Goal: Task Accomplishment & Management: Manage account settings

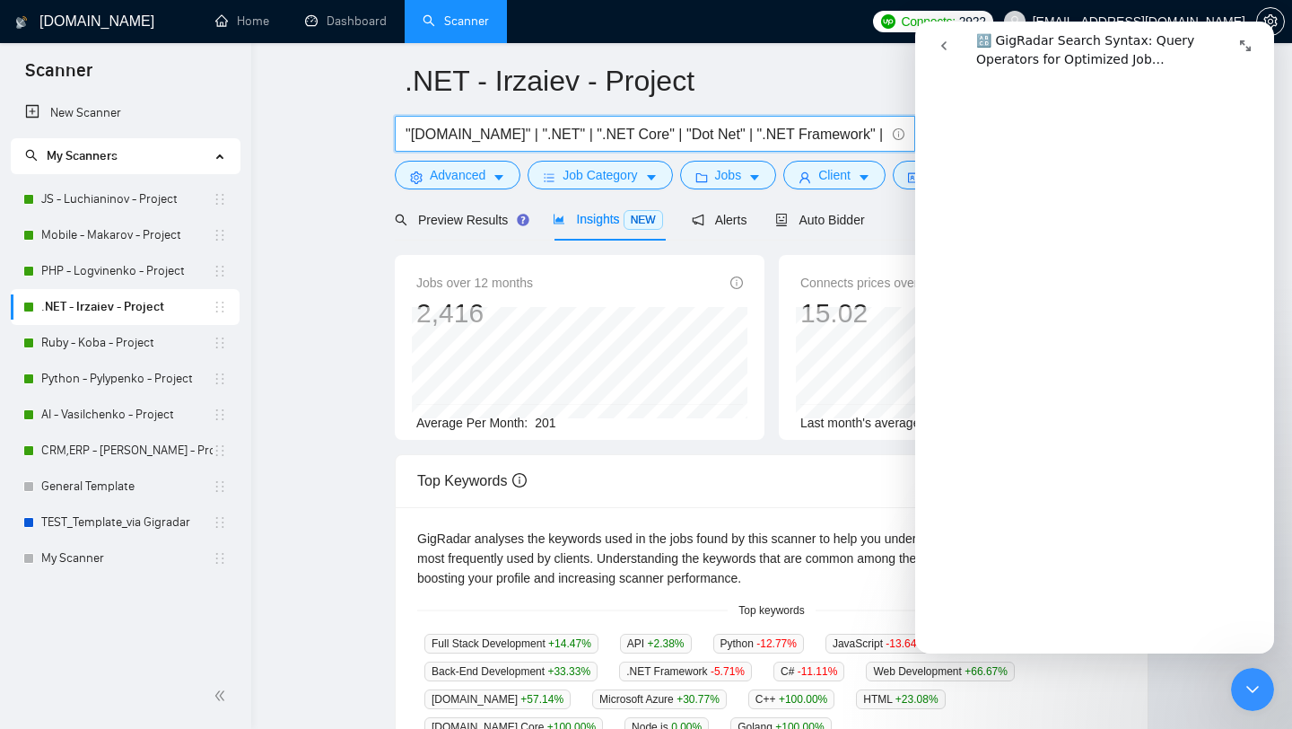
scroll to position [4821, 0]
click at [1257, 688] on icon "Close Intercom Messenger" at bounding box center [1253, 689] width 22 height 22
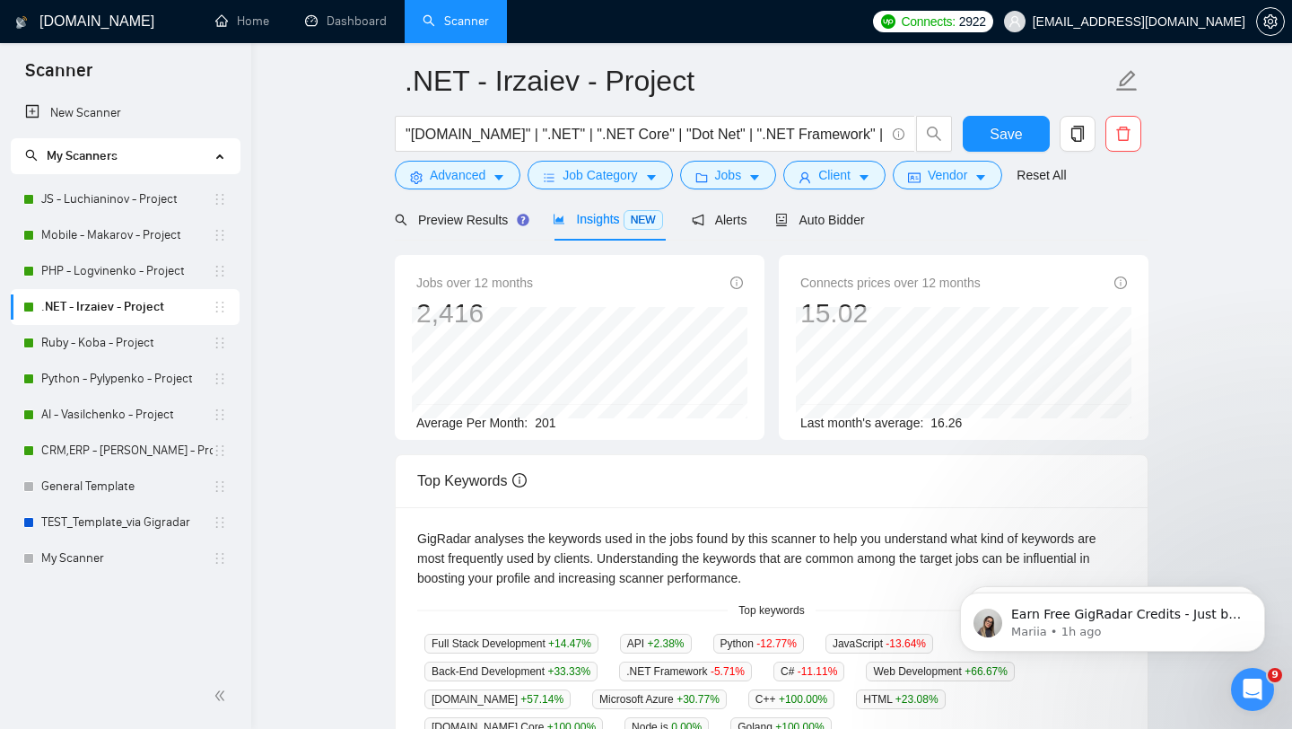
scroll to position [0, 0]
click at [998, 131] on span "Save" at bounding box center [1006, 134] width 32 height 22
click at [985, 128] on button "Save" at bounding box center [1006, 134] width 87 height 36
click at [325, 27] on link "Dashboard" at bounding box center [346, 20] width 82 height 15
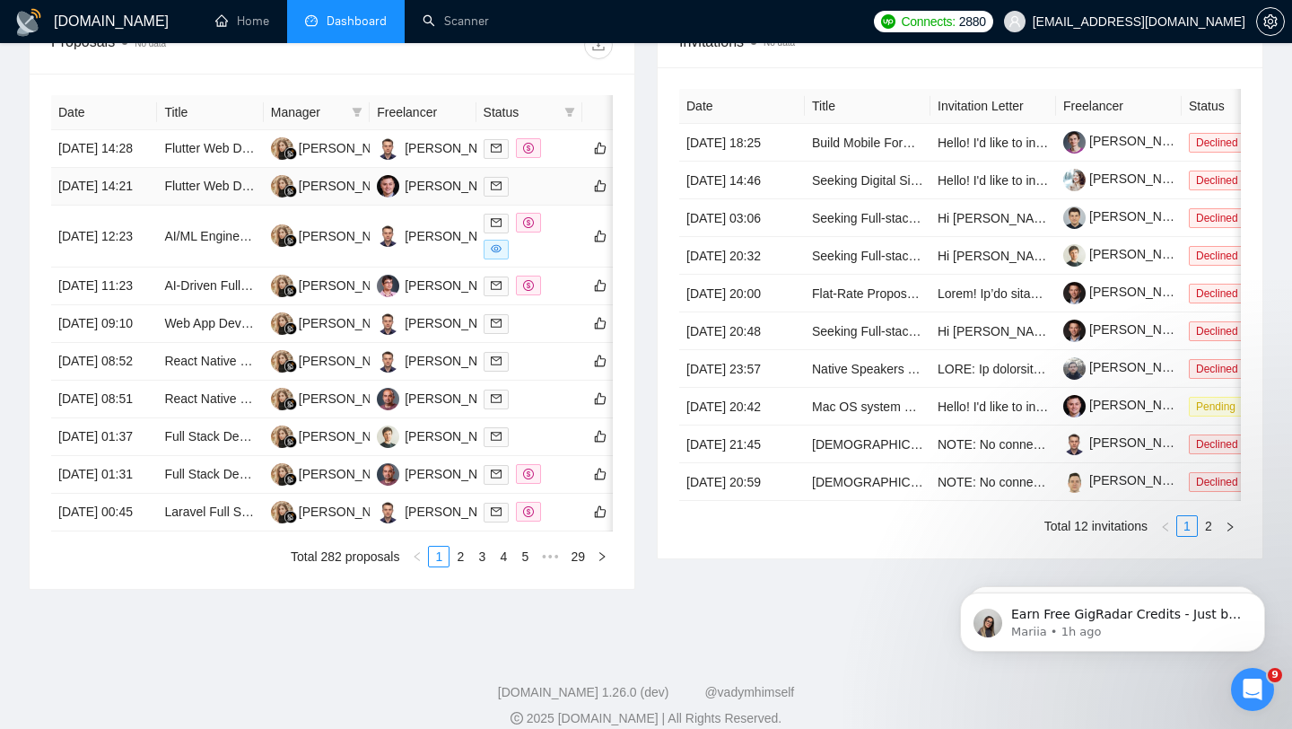
scroll to position [890, 0]
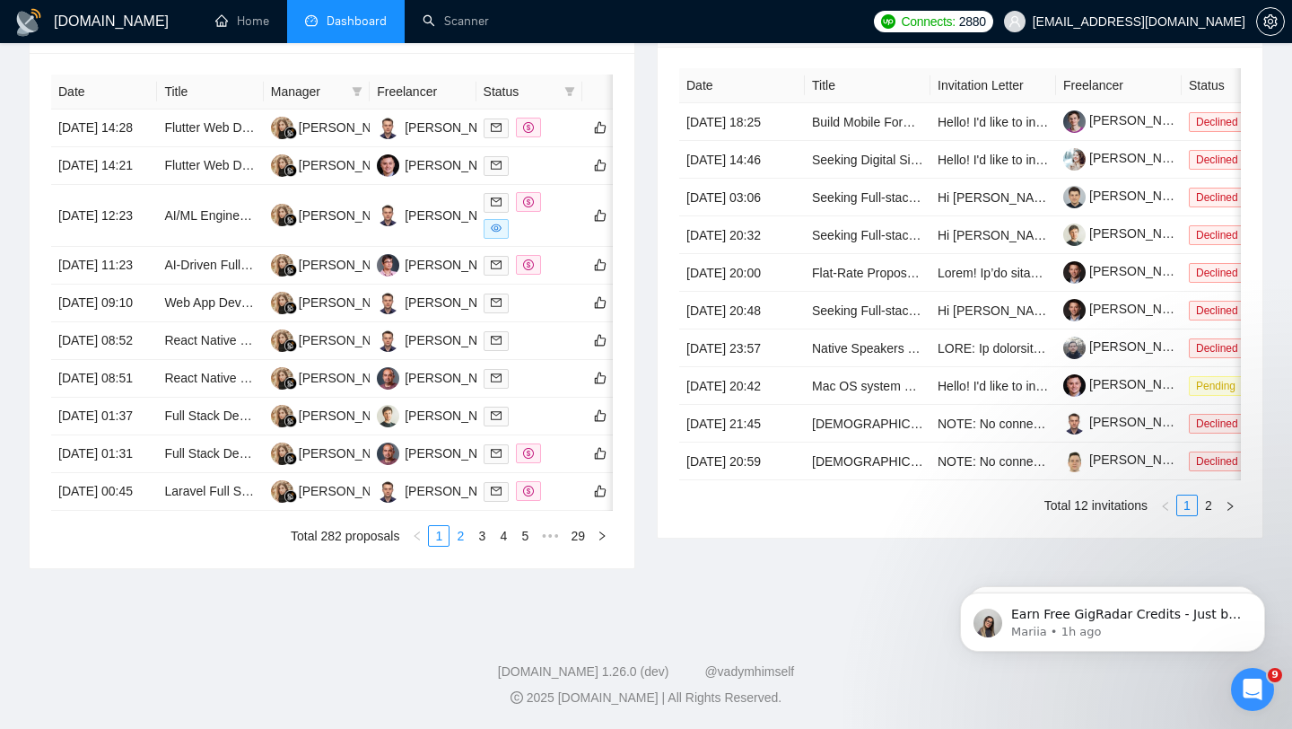
click at [457, 542] on link "2" at bounding box center [460, 536] width 20 height 20
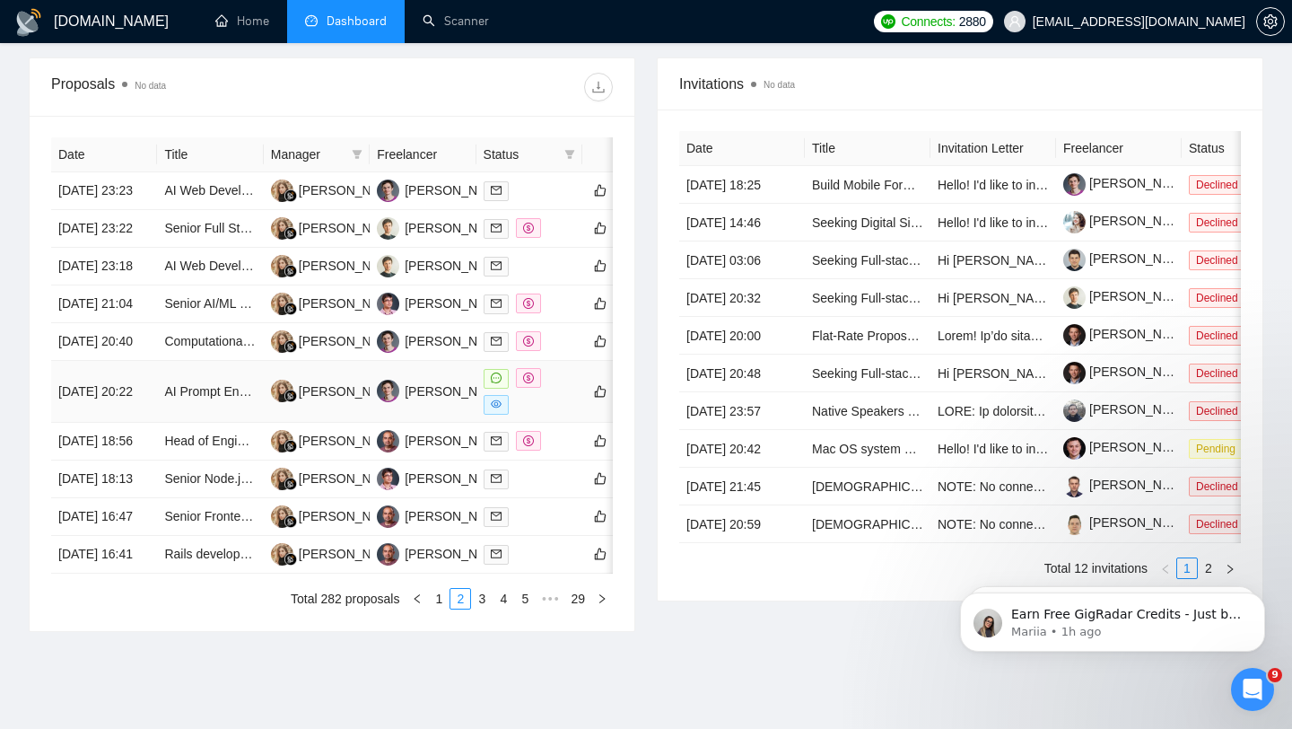
scroll to position [672, 0]
